Goal: Check status: Check status

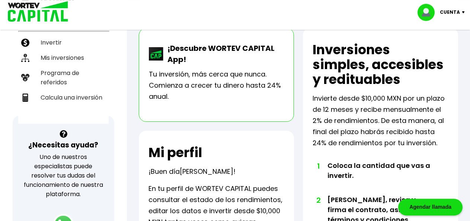
scroll to position [152, 0]
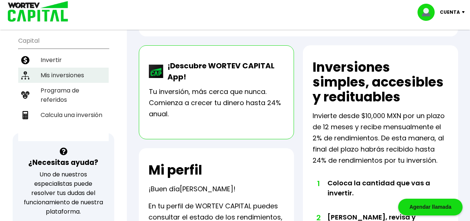
click at [73, 68] on li "Mis inversiones" at bounding box center [63, 75] width 90 height 15
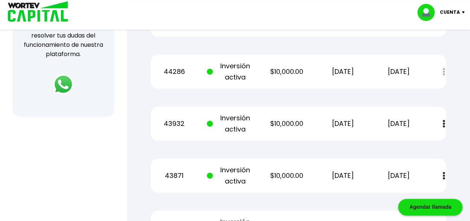
scroll to position [265, 0]
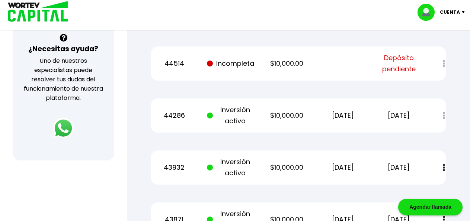
click at [438, 63] on div at bounding box center [438, 64] width 15 height 16
click at [390, 61] on span "Depósito pendiente" at bounding box center [398, 63] width 47 height 22
click at [439, 64] on div at bounding box center [438, 64] width 15 height 16
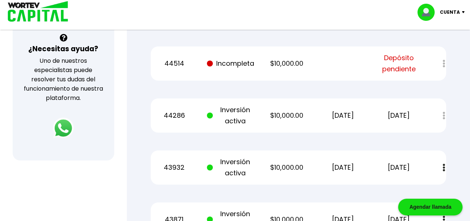
click at [439, 64] on div at bounding box center [438, 64] width 15 height 16
click at [213, 64] on span at bounding box center [211, 63] width 9 height 11
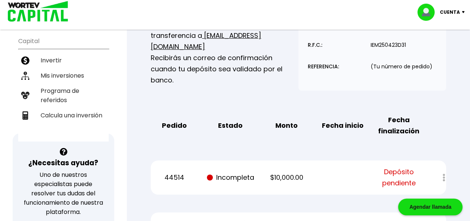
scroll to position [152, 0]
